Goal: Browse casually: Explore the website without a specific task or goal

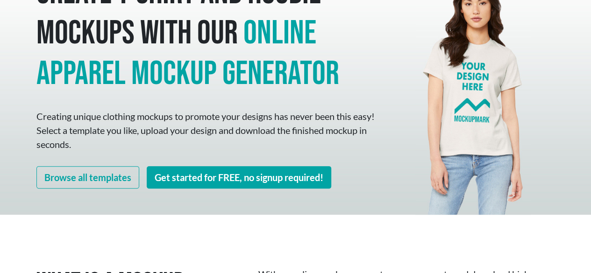
scroll to position [101, 0]
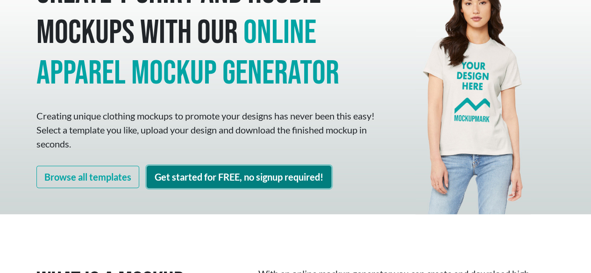
click at [229, 179] on link "Get started for FREE, no signup required!" at bounding box center [239, 177] width 185 height 22
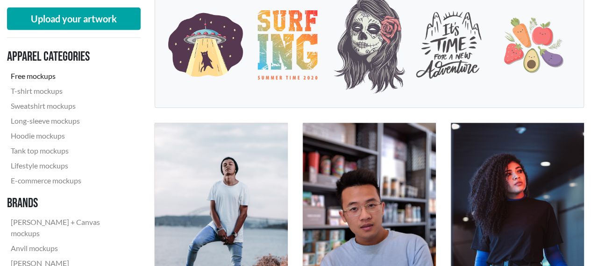
scroll to position [210, 0]
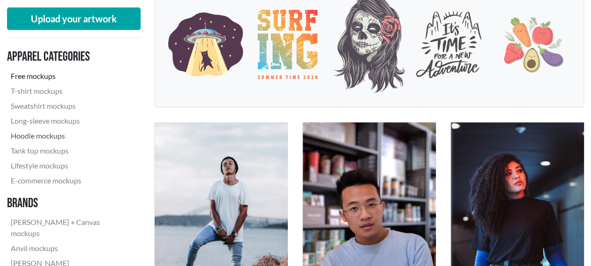
click at [33, 134] on link "Hoodie mockups" at bounding box center [70, 136] width 126 height 15
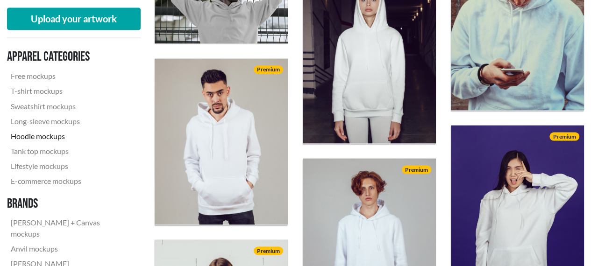
scroll to position [786, 0]
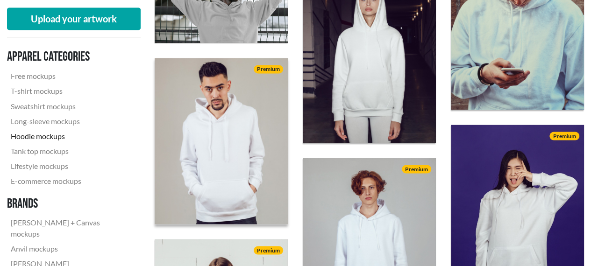
click at [207, 122] on img at bounding box center [221, 141] width 146 height 183
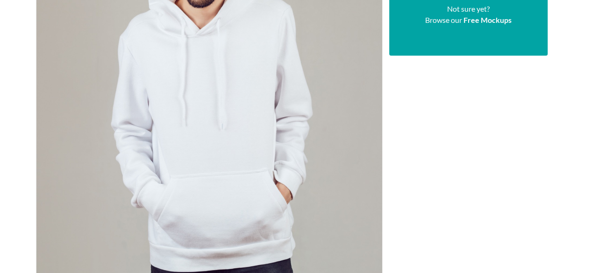
scroll to position [276, 0]
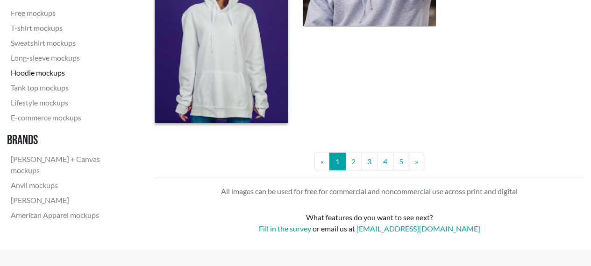
scroll to position [1764, 0]
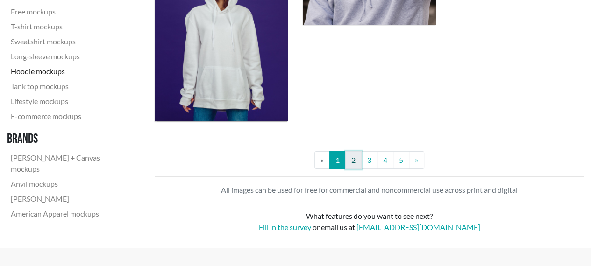
click at [354, 163] on link "2" at bounding box center [353, 160] width 16 height 18
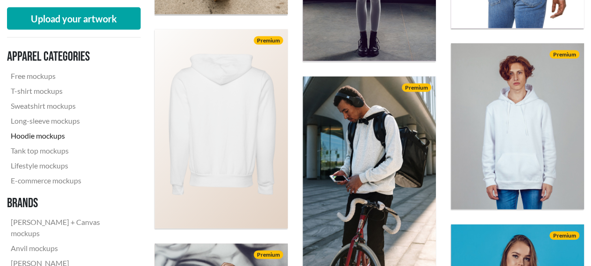
scroll to position [1049, 0]
